Goal: Task Accomplishment & Management: Manage account settings

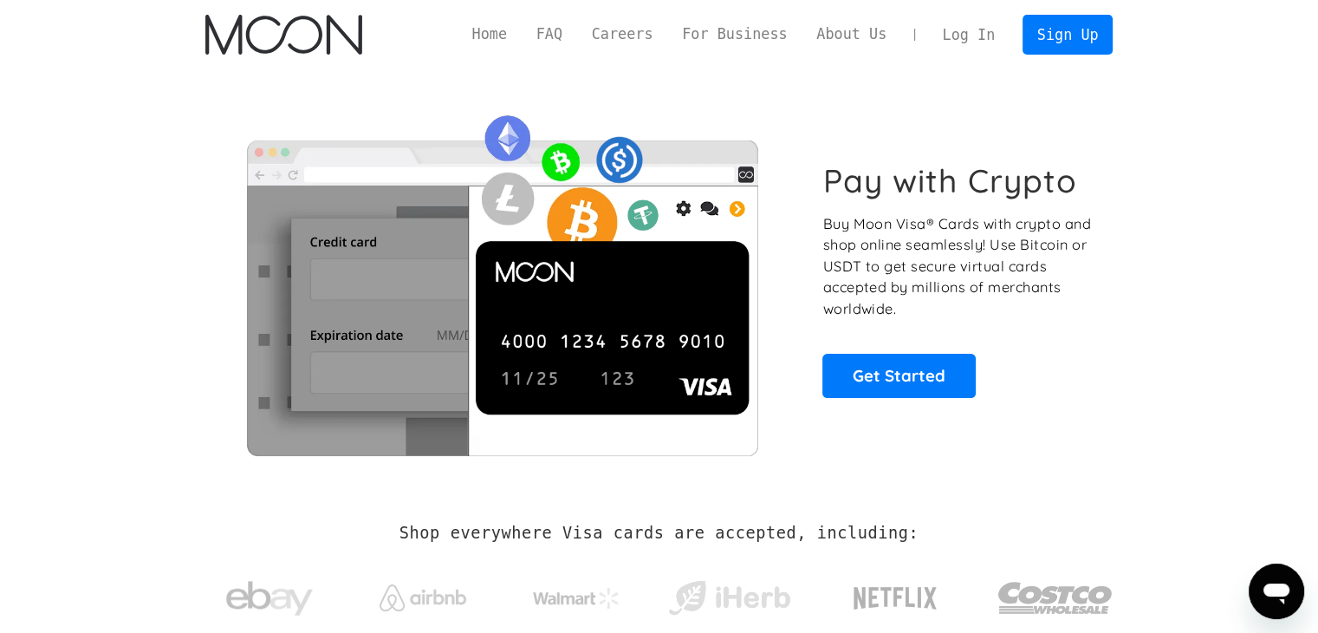
click at [982, 34] on link "Log In" at bounding box center [968, 35] width 81 height 38
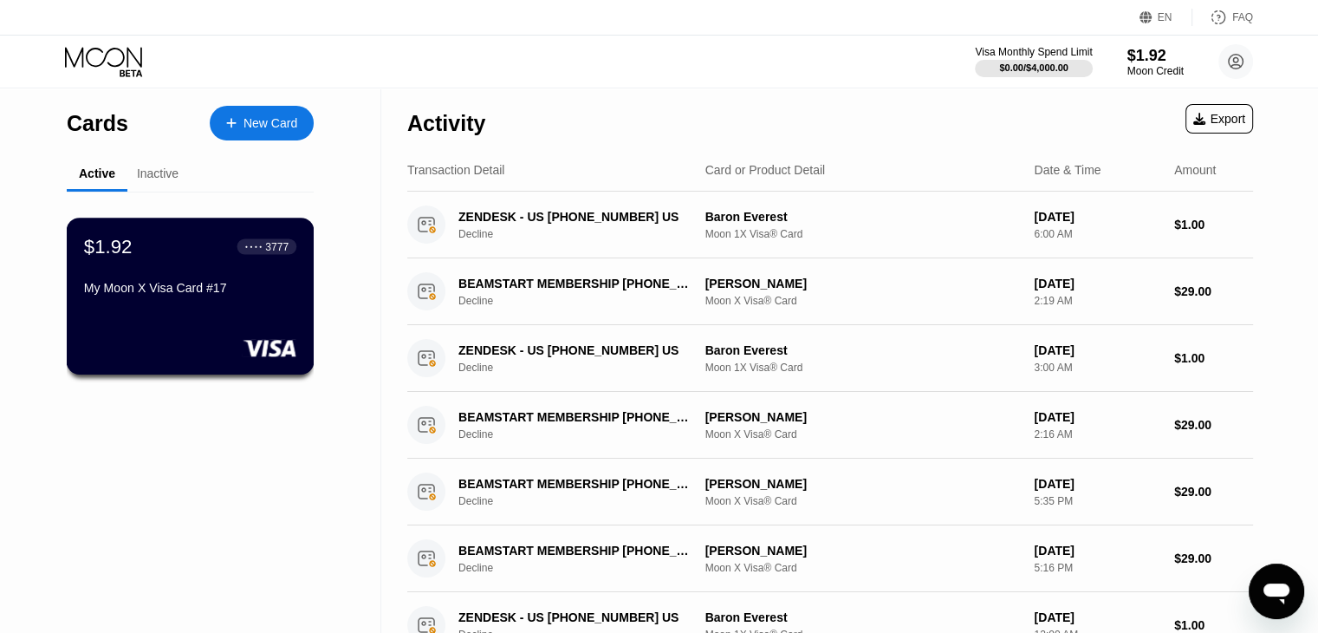
click at [205, 263] on div "$1.92 ● ● ● ● 3777 My Moon X Visa Card #17" at bounding box center [190, 268] width 212 height 67
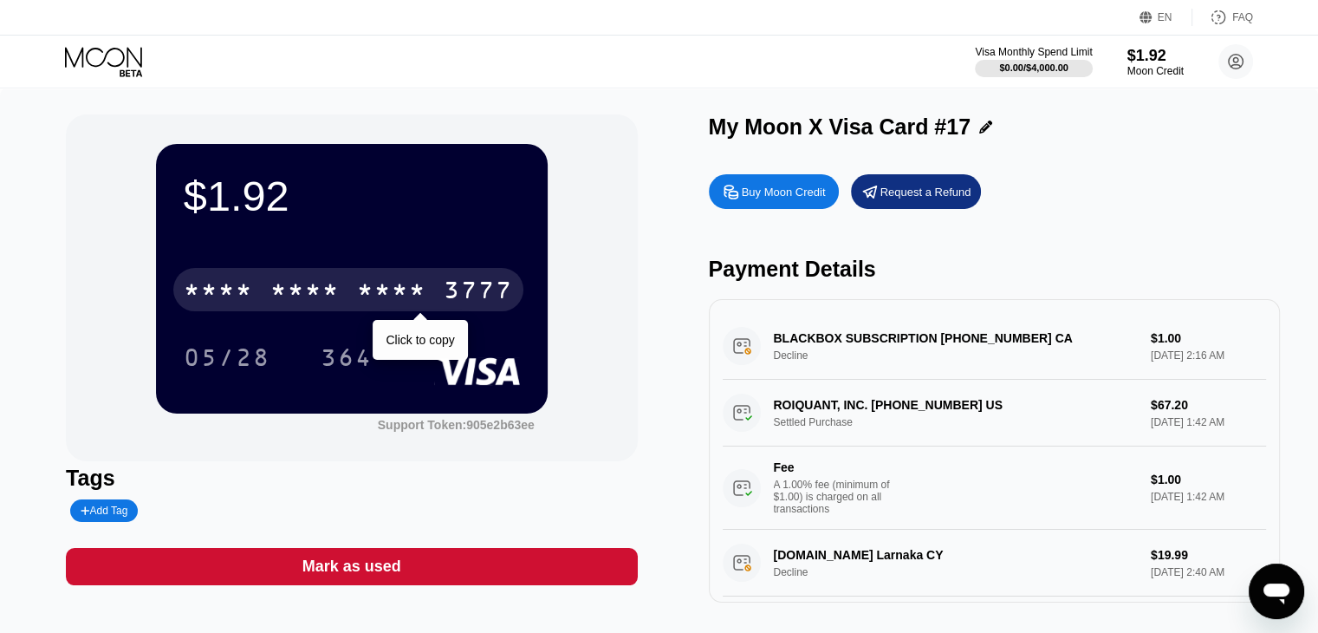
click at [354, 293] on div "* * * * * * * * * * * * 3777" at bounding box center [348, 289] width 350 height 43
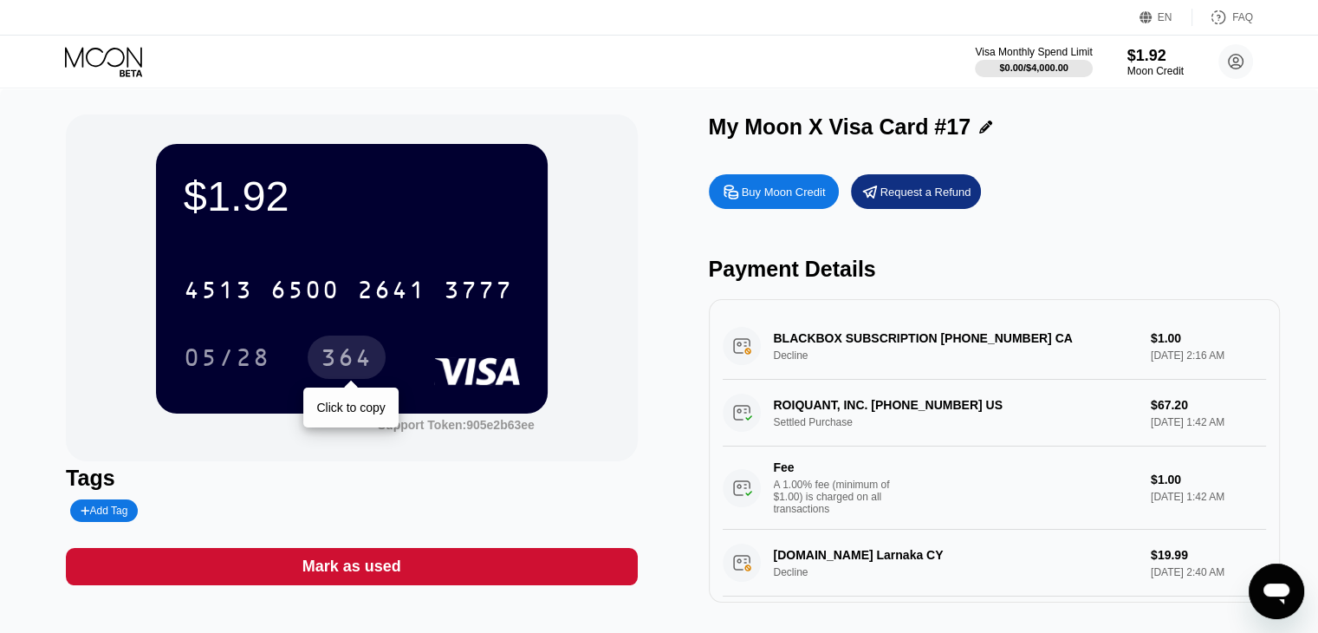
click at [343, 353] on div "364" at bounding box center [347, 360] width 52 height 28
